Goal: Find specific page/section: Find specific page/section

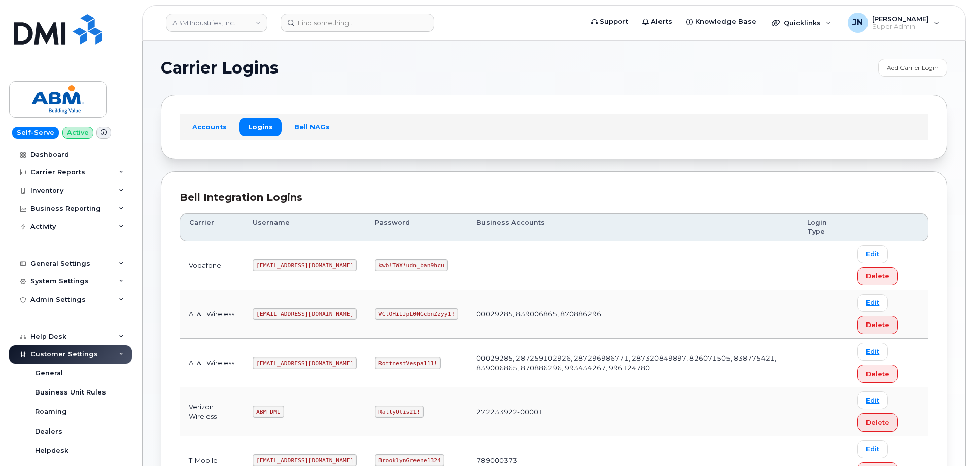
scroll to position [155, 0]
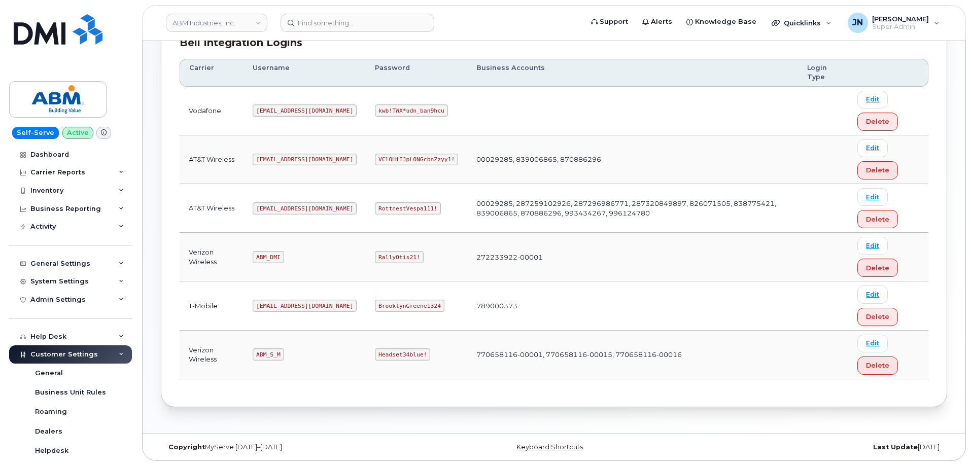
click at [280, 210] on code "abm@dminc.com" at bounding box center [305, 208] width 104 height 12
copy code "abm@dminc.com"
click at [378, 206] on code "RottnestVespa111!" at bounding box center [408, 208] width 66 height 12
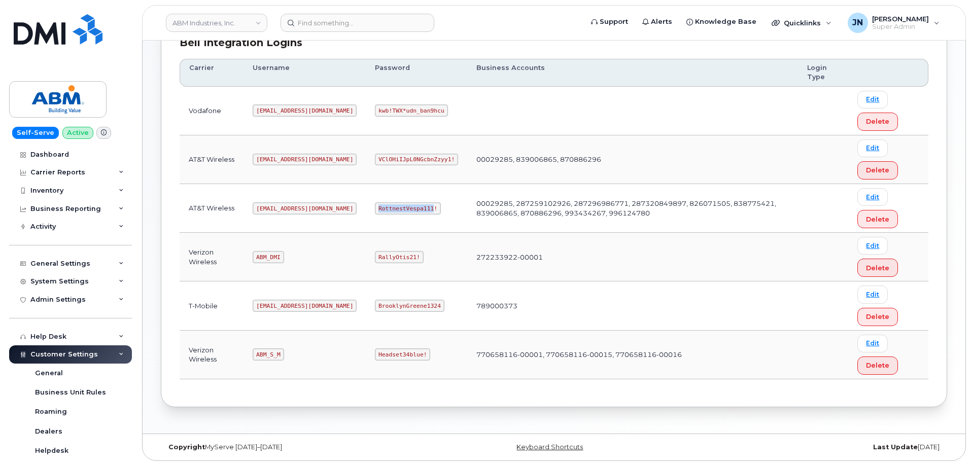
click at [378, 206] on code "RottnestVespa111!" at bounding box center [408, 208] width 66 height 12
copy code "RottnestVespa111"
click at [377, 208] on code "RottnestVespa111!" at bounding box center [408, 208] width 66 height 12
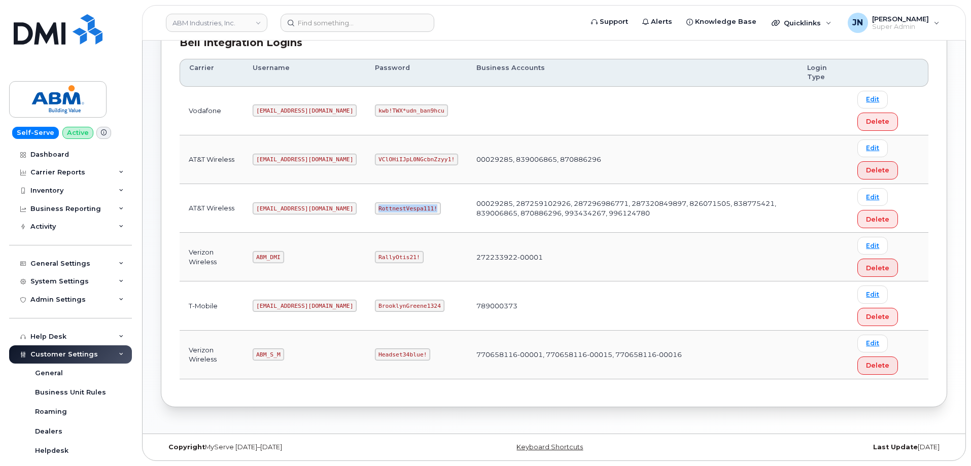
copy code "RottnestVespa111!"
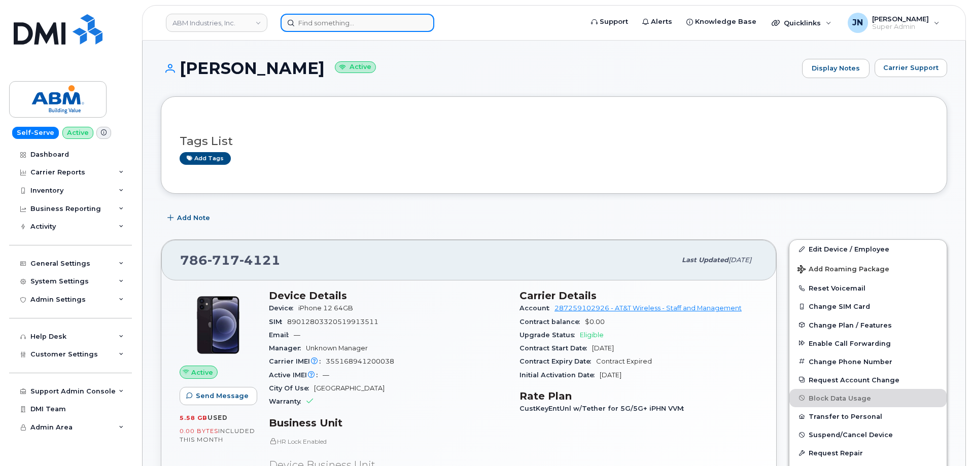
click at [335, 22] on input at bounding box center [357, 23] width 154 height 18
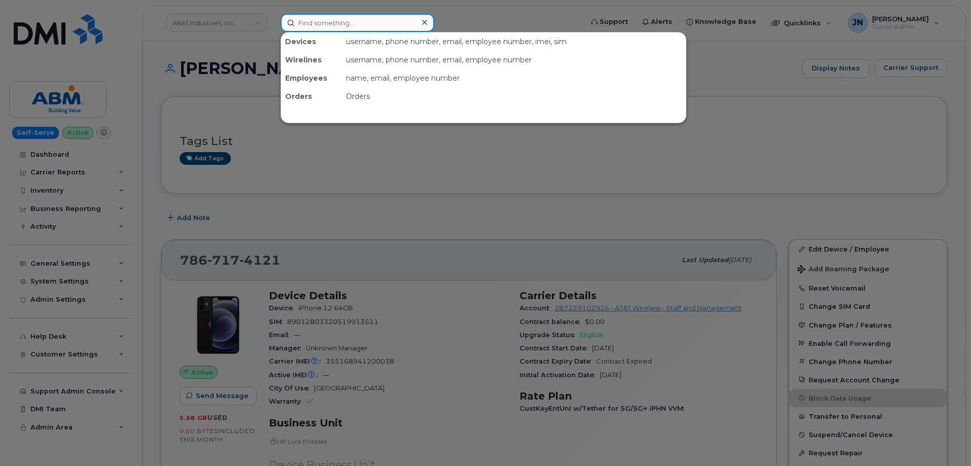
paste input "3059053453"
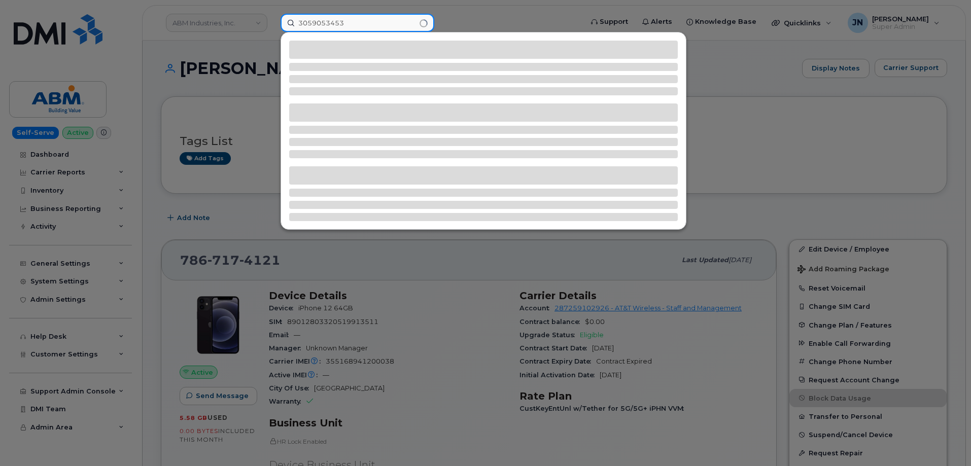
type input "3059053453"
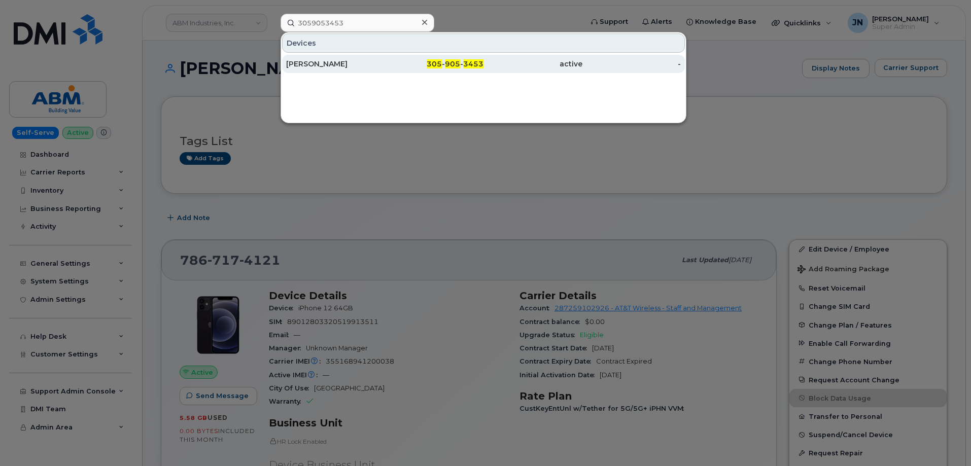
click at [485, 66] on div "active" at bounding box center [532, 64] width 99 height 10
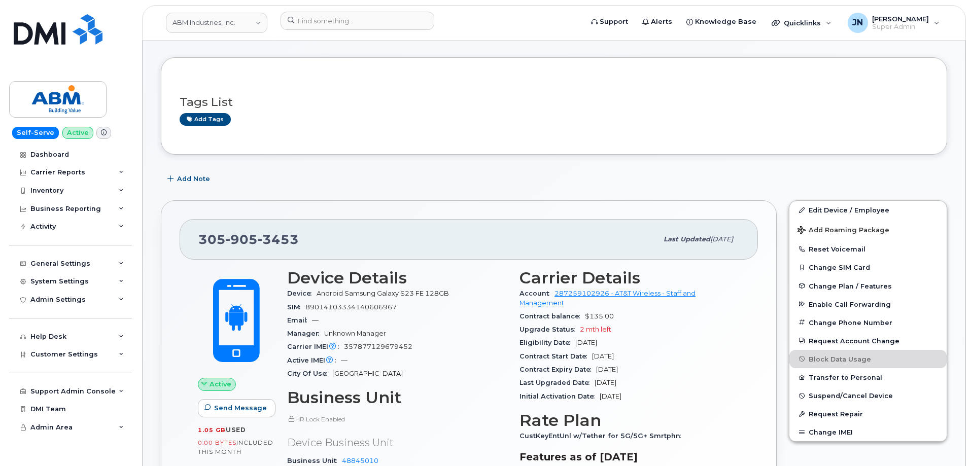
scroll to position [135, 0]
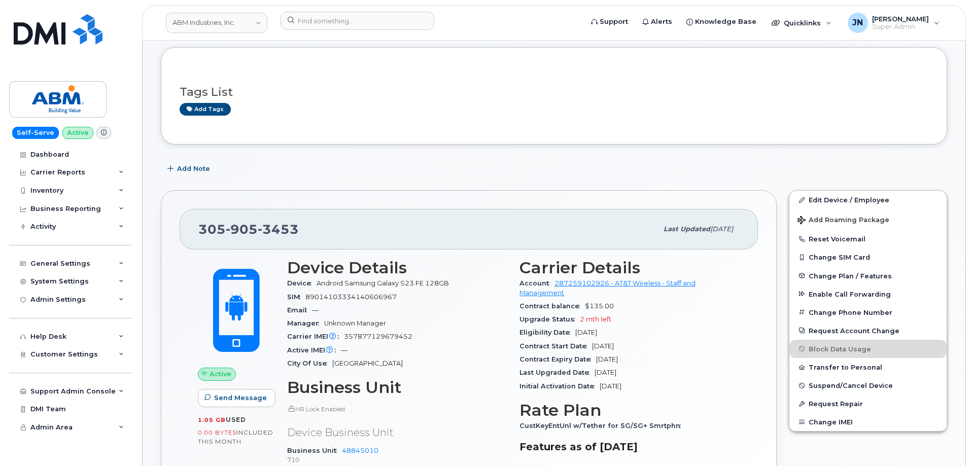
click at [249, 232] on span "905" at bounding box center [242, 229] width 32 height 15
copy span "305 905 3453"
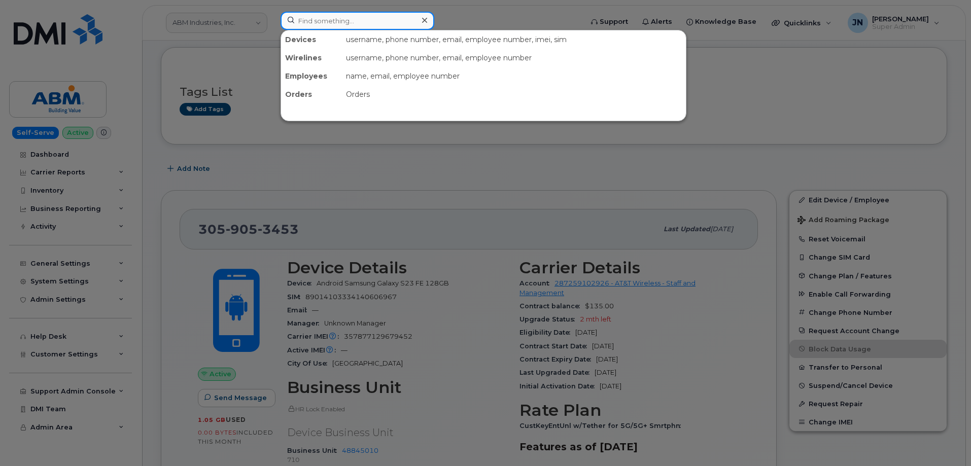
click at [381, 20] on input at bounding box center [357, 21] width 154 height 18
paste input "7864734374"
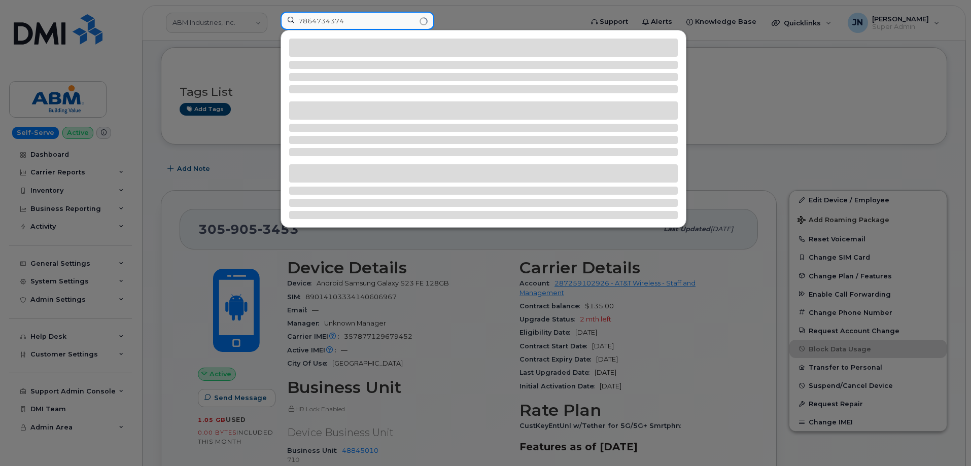
type input "7864734374"
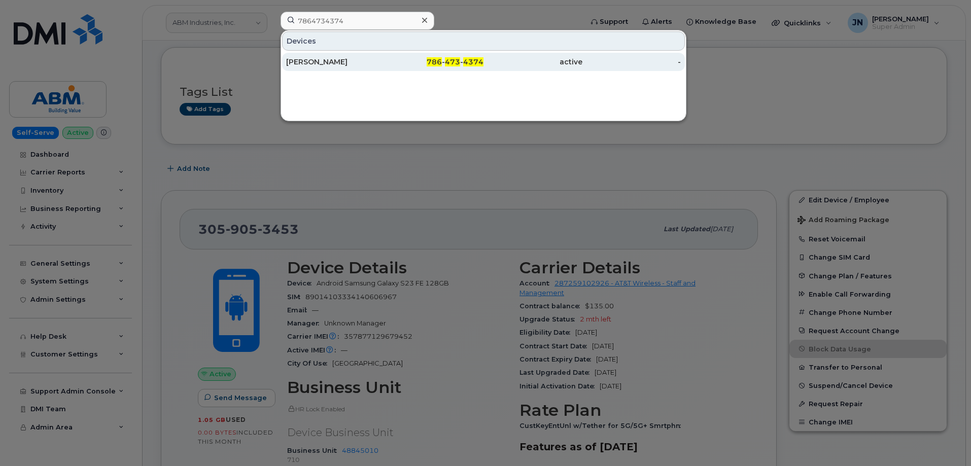
click at [444, 65] on div "786 - 473 - 4374" at bounding box center [434, 62] width 99 height 10
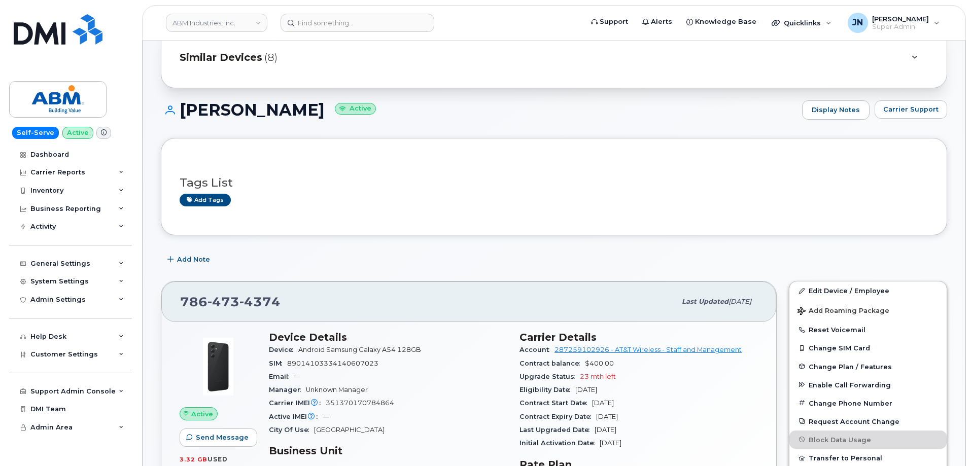
scroll to position [67, 0]
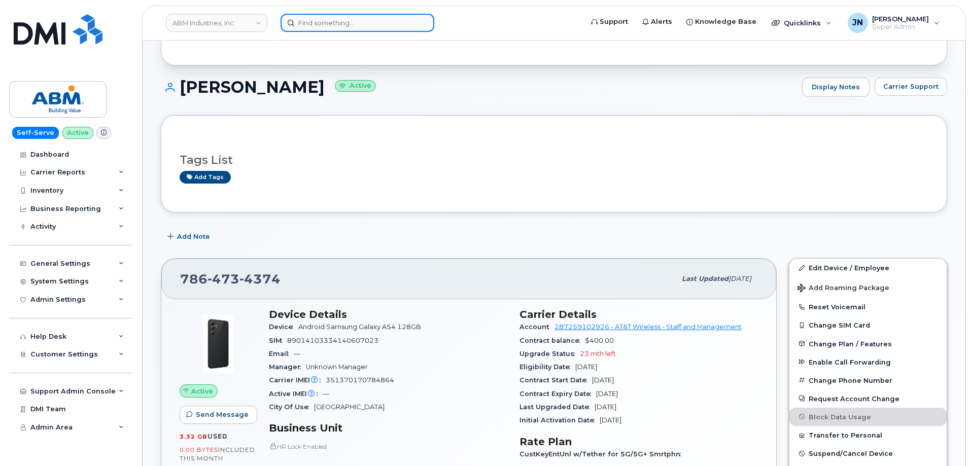
click at [331, 23] on input at bounding box center [357, 23] width 154 height 18
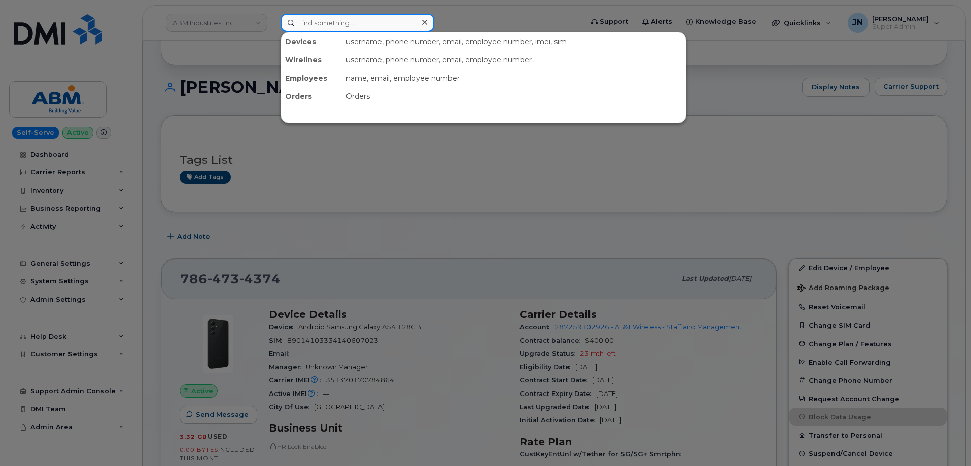
paste input "3143206366"
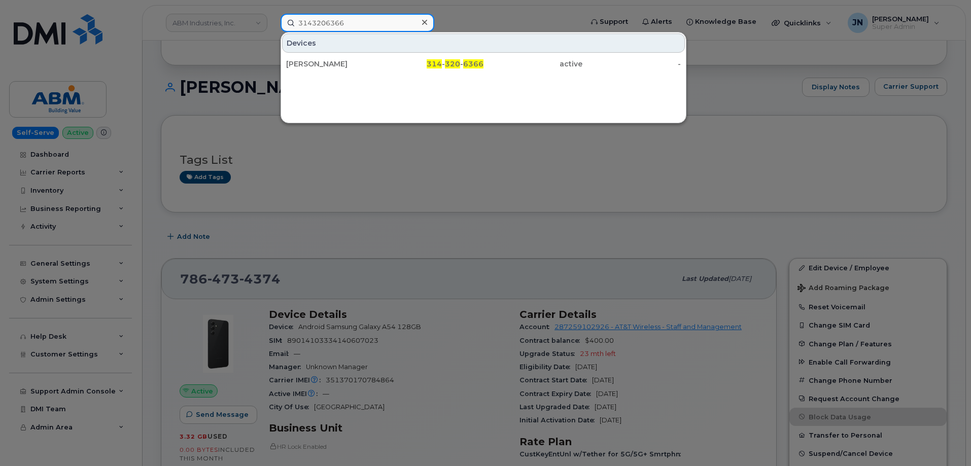
click at [363, 26] on input "3143206366" at bounding box center [357, 23] width 154 height 18
click at [364, 26] on input "3143206366" at bounding box center [357, 23] width 154 height 18
paste input "RITM0265208"
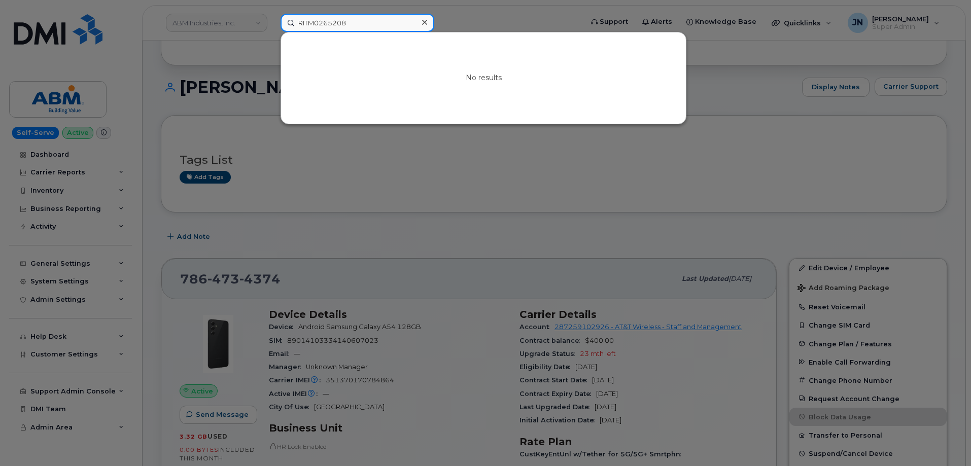
click at [356, 29] on input "RITM0265208" at bounding box center [357, 23] width 154 height 18
click at [357, 29] on input "RITM0265208" at bounding box center [357, 23] width 154 height 18
paste input "314.320.6366"
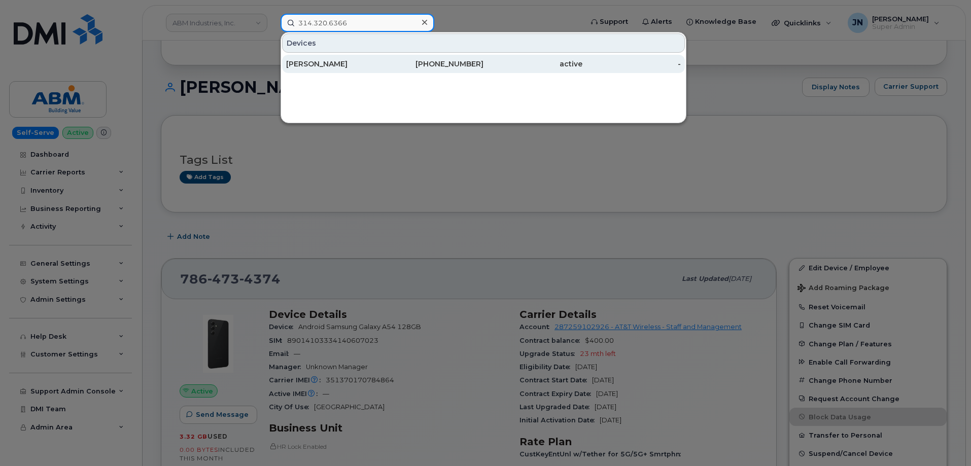
type input "314.320.6366"
click at [361, 62] on div "[PERSON_NAME]" at bounding box center [335, 64] width 99 height 10
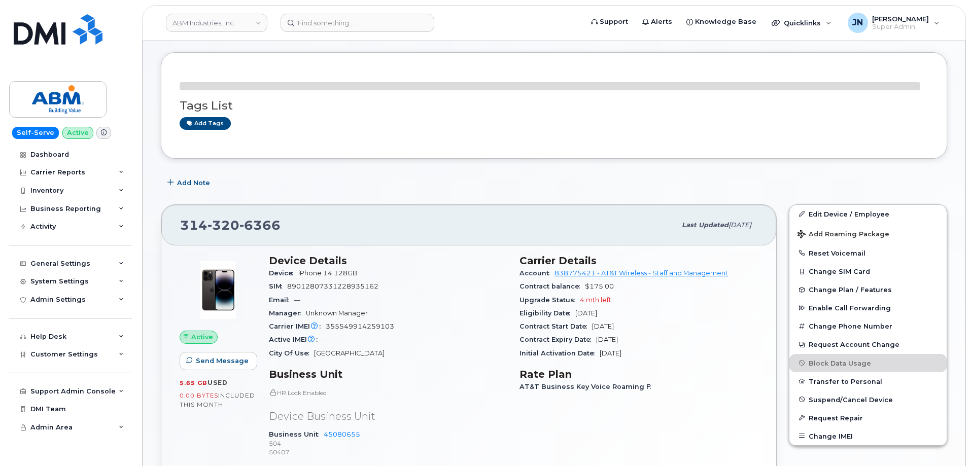
scroll to position [135, 0]
